Goal: Use online tool/utility: Utilize a website feature to perform a specific function

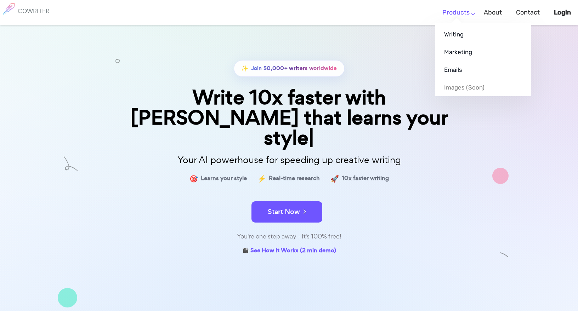
click at [470, 11] on link "Products" at bounding box center [456, 12] width 27 height 21
click at [464, 40] on link "Writing" at bounding box center [483, 35] width 96 height 18
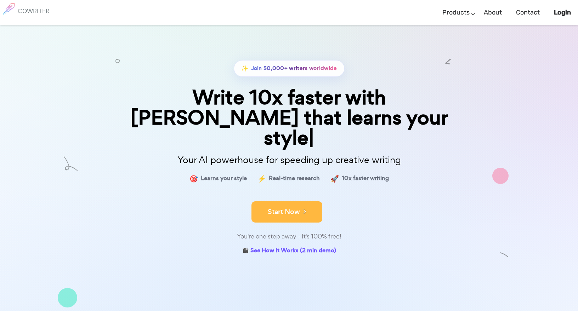
click at [301, 208] on icon at bounding box center [303, 212] width 6 height 8
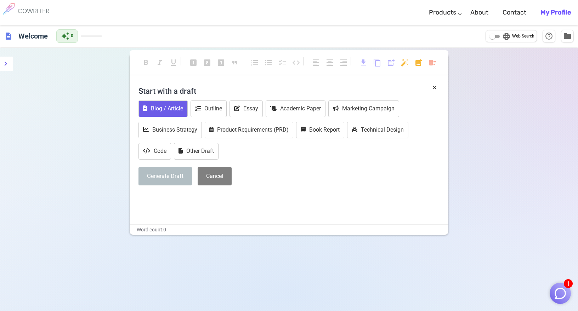
click at [183, 112] on button "Blog / Article" at bounding box center [163, 109] width 49 height 17
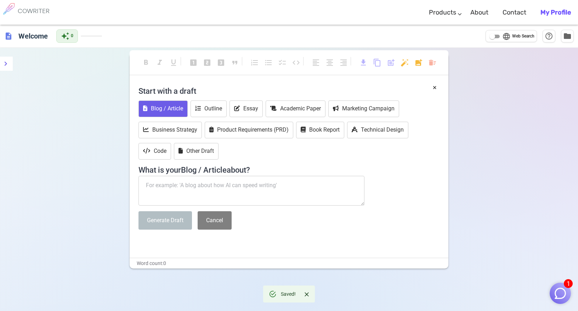
click at [221, 190] on textarea at bounding box center [252, 191] width 226 height 30
click at [567, 36] on span "folder" at bounding box center [567, 36] width 9 height 9
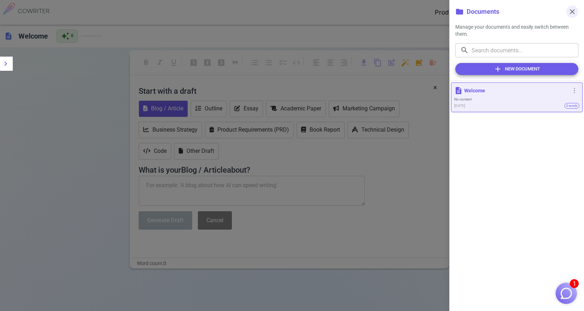
click at [575, 11] on span "close" at bounding box center [572, 11] width 9 height 9
